Goal: Navigation & Orientation: Go to known website

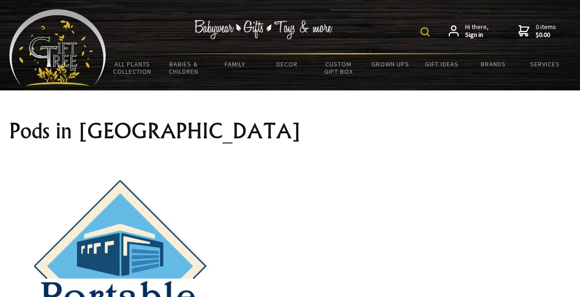
click at [62, 60] on img at bounding box center [57, 47] width 97 height 77
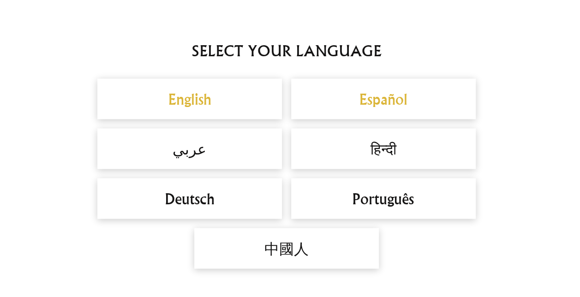
scroll to position [784, 0]
click at [221, 116] on div "English" at bounding box center [189, 98] width 185 height 41
click at [222, 109] on div "English" at bounding box center [189, 98] width 185 height 41
click at [185, 102] on h2 "English" at bounding box center [190, 98] width 166 height 22
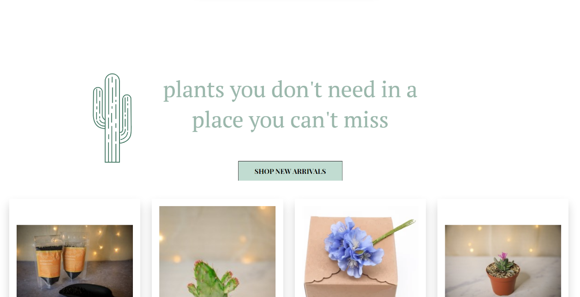
scroll to position [1060, 0]
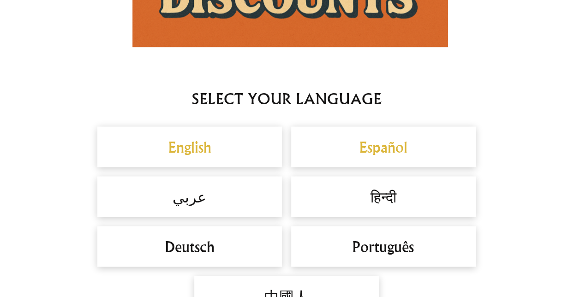
scroll to position [737, 0]
